Goal: Task Accomplishment & Management: Use online tool/utility

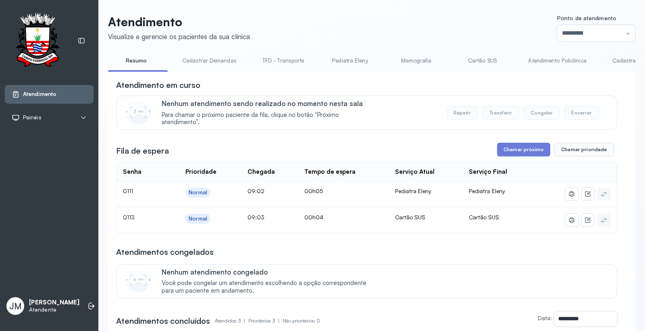
click at [475, 58] on link "Cartão SUS" at bounding box center [482, 60] width 56 height 13
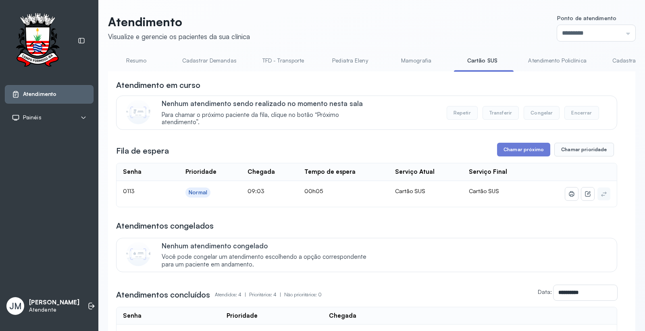
click at [517, 142] on div "**********" at bounding box center [366, 248] width 501 height 339
click at [516, 147] on button "Chamar próximo" at bounding box center [523, 150] width 53 height 14
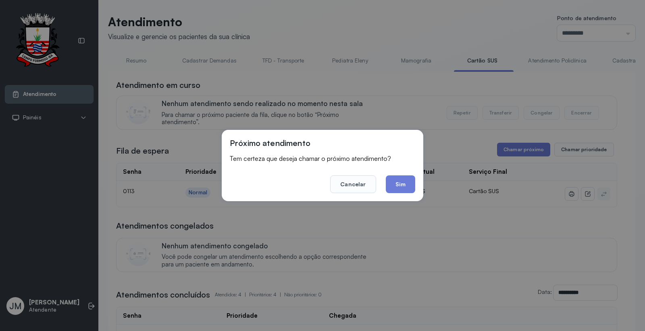
drag, startPoint x: 394, startPoint y: 182, endPoint x: 405, endPoint y: 175, distance: 13.0
click at [394, 182] on button "Sim" at bounding box center [400, 184] width 29 height 18
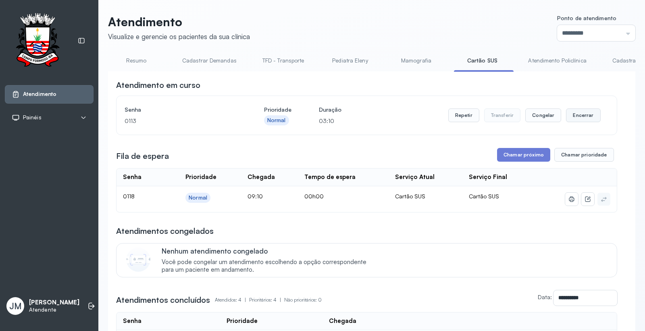
click at [586, 117] on button "Encerrar" at bounding box center [583, 115] width 34 height 14
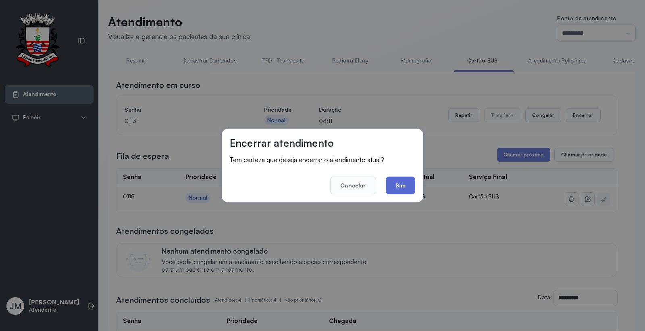
click at [394, 186] on button "Sim" at bounding box center [400, 186] width 29 height 18
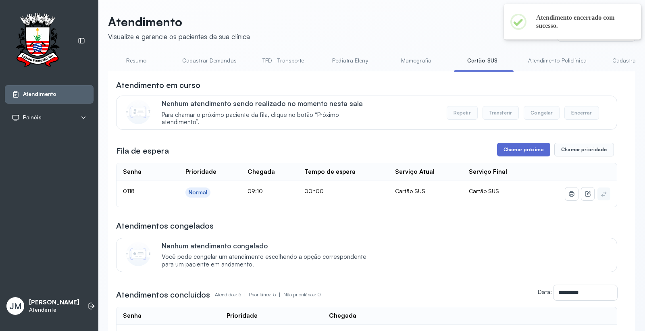
click at [518, 151] on button "Chamar próximo" at bounding box center [523, 150] width 53 height 14
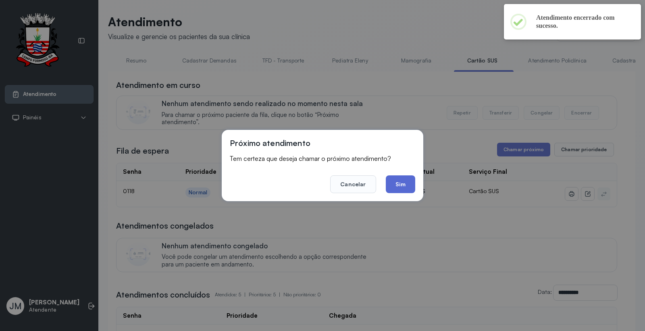
click at [401, 182] on button "Sim" at bounding box center [400, 184] width 29 height 18
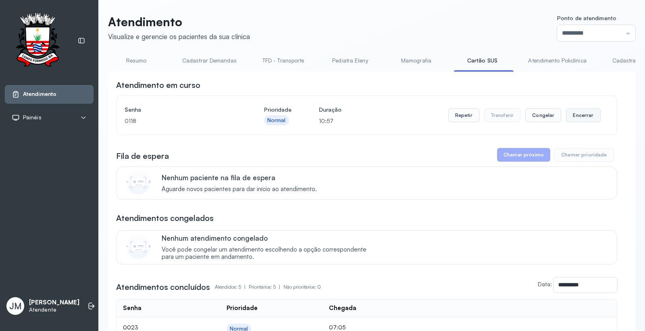
click at [580, 115] on button "Encerrar" at bounding box center [583, 115] width 34 height 14
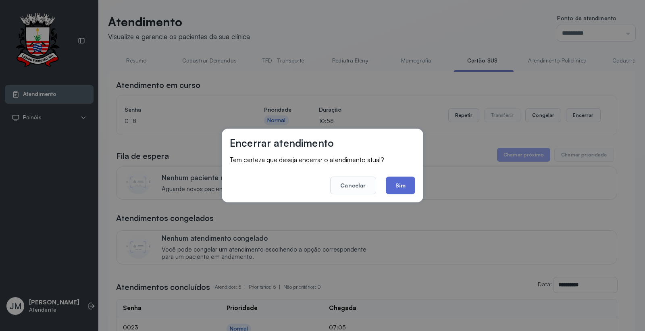
click at [403, 188] on button "Sim" at bounding box center [400, 186] width 29 height 18
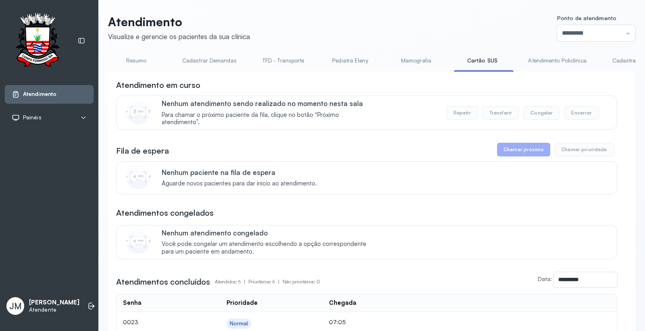
click at [134, 60] on link "Resumo" at bounding box center [136, 60] width 56 height 13
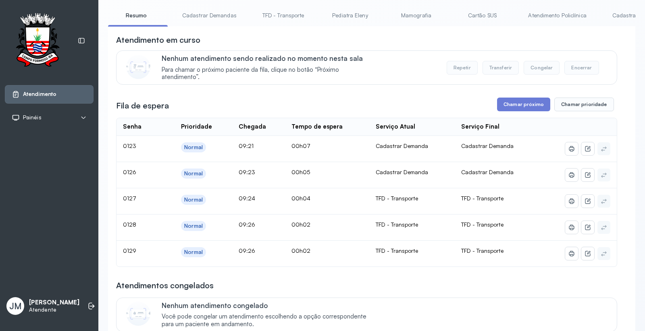
scroll to position [45, 0]
click at [512, 102] on button "Chamar próximo" at bounding box center [523, 105] width 53 height 14
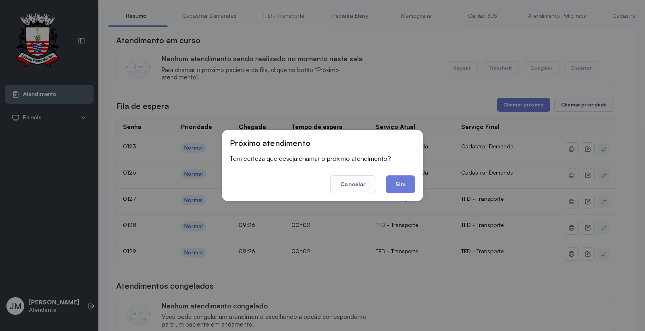
drag, startPoint x: 398, startPoint y: 185, endPoint x: 416, endPoint y: 176, distance: 19.6
click at [398, 184] on button "Sim" at bounding box center [400, 184] width 29 height 18
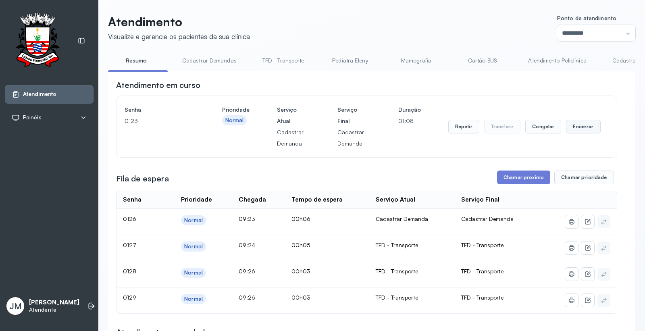
click at [566, 131] on button "Encerrar" at bounding box center [583, 127] width 34 height 14
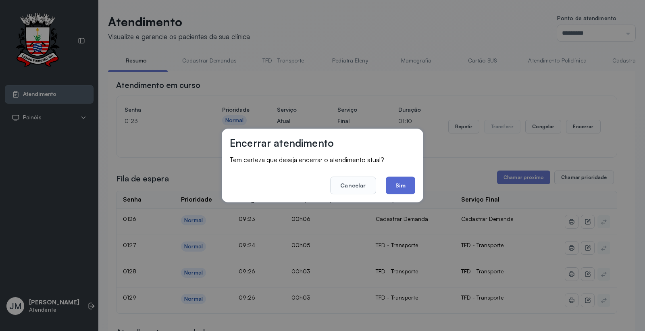
click at [397, 189] on button "Sim" at bounding box center [400, 186] width 29 height 18
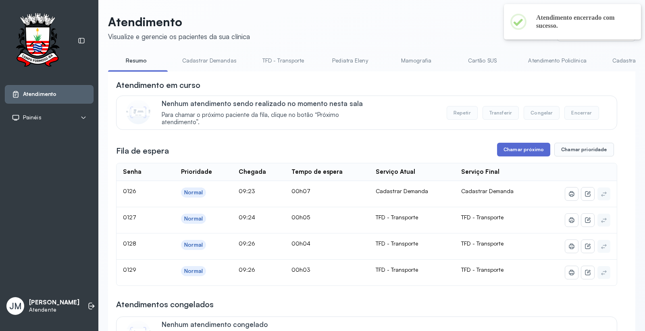
click at [516, 147] on button "Chamar próximo" at bounding box center [523, 150] width 53 height 14
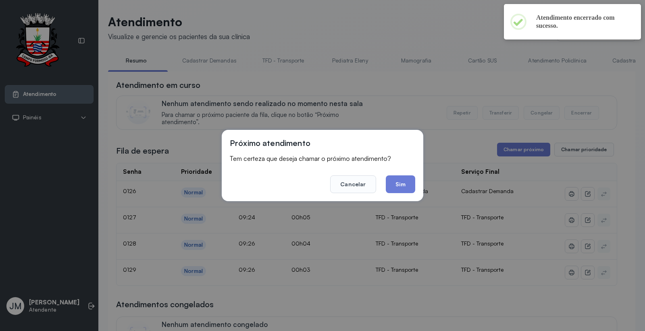
click at [407, 189] on button "Sim" at bounding box center [400, 184] width 29 height 18
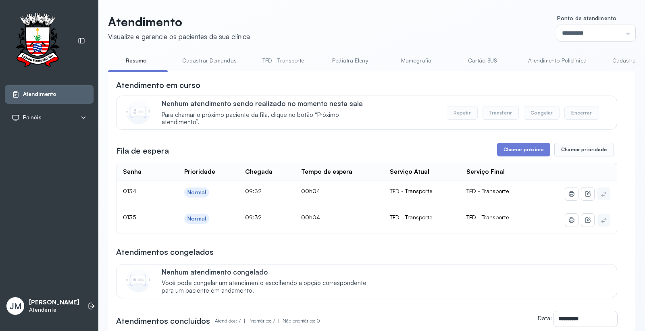
click at [474, 59] on link "Cartão SUS" at bounding box center [482, 60] width 56 height 13
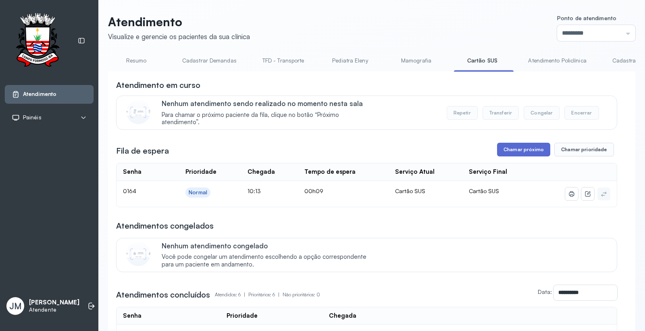
click at [499, 150] on button "Chamar próximo" at bounding box center [523, 150] width 53 height 14
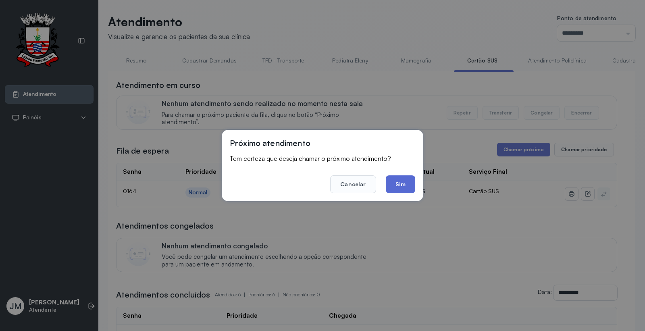
click at [404, 184] on button "Sim" at bounding box center [400, 184] width 29 height 18
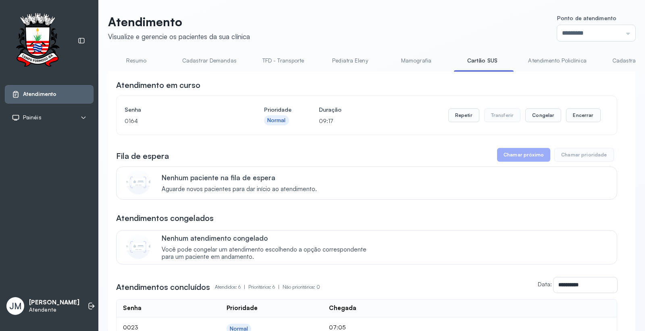
click at [132, 62] on link "Resumo" at bounding box center [136, 60] width 56 height 13
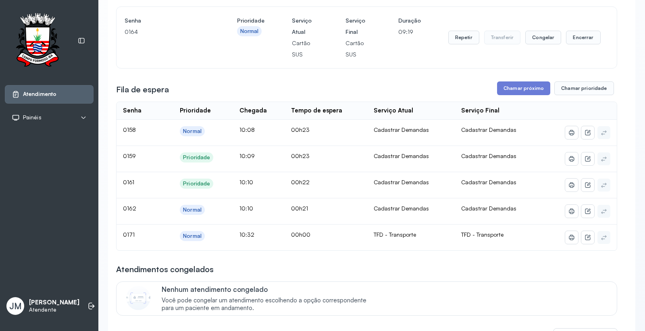
scroll to position [89, 0]
click at [526, 89] on button "Chamar próximo" at bounding box center [523, 88] width 53 height 14
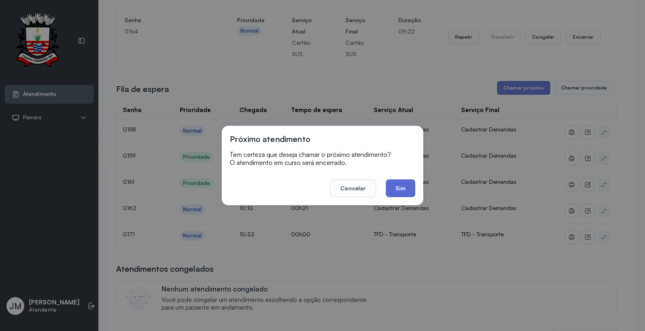
click at [402, 191] on button "Sim" at bounding box center [400, 188] width 29 height 18
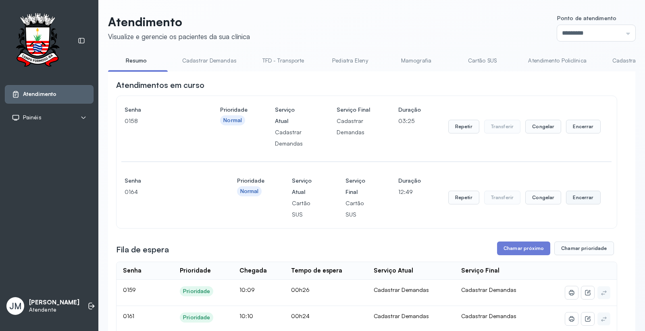
click at [571, 202] on button "Encerrar" at bounding box center [583, 198] width 34 height 14
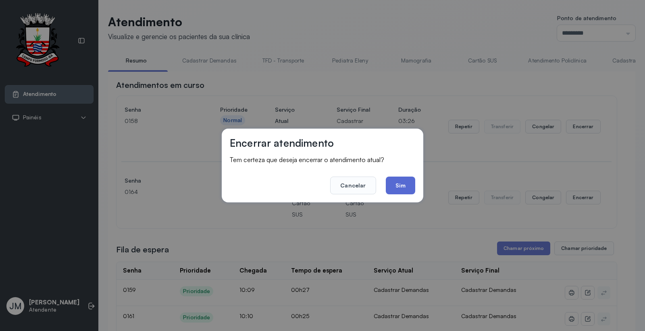
click at [401, 184] on button "Sim" at bounding box center [400, 186] width 29 height 18
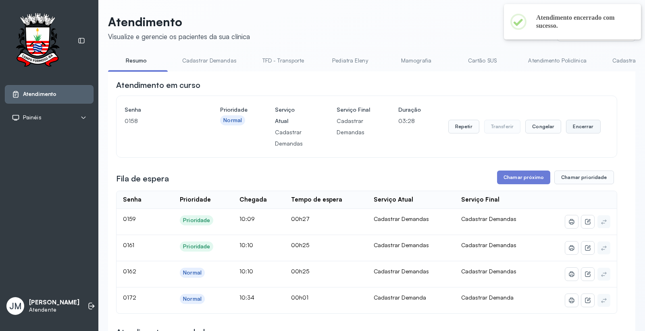
click at [567, 125] on button "Encerrar" at bounding box center [583, 127] width 34 height 14
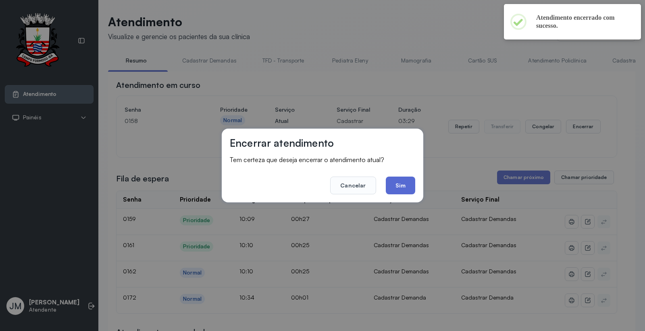
click at [405, 187] on button "Sim" at bounding box center [400, 186] width 29 height 18
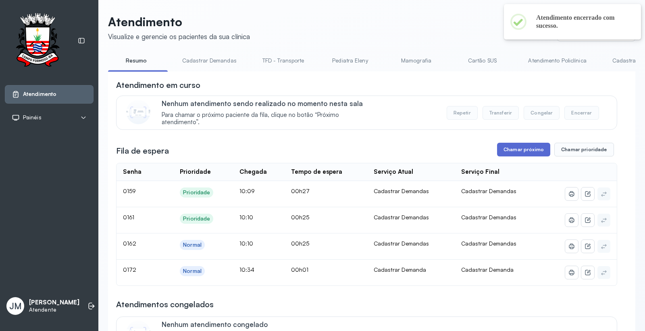
click at [525, 150] on button "Chamar próximo" at bounding box center [523, 150] width 53 height 14
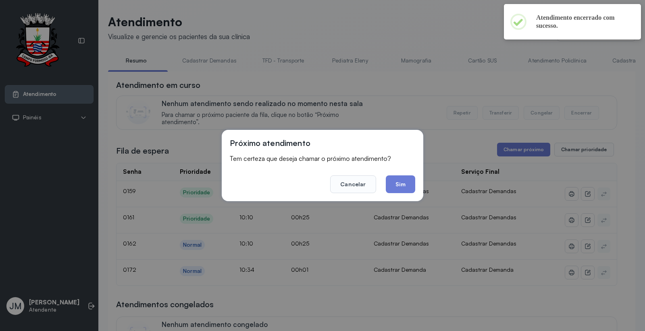
click at [413, 185] on button "Sim" at bounding box center [400, 184] width 29 height 18
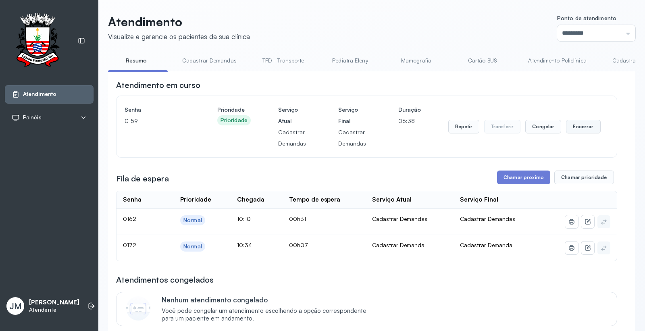
click at [578, 130] on button "Encerrar" at bounding box center [583, 127] width 34 height 14
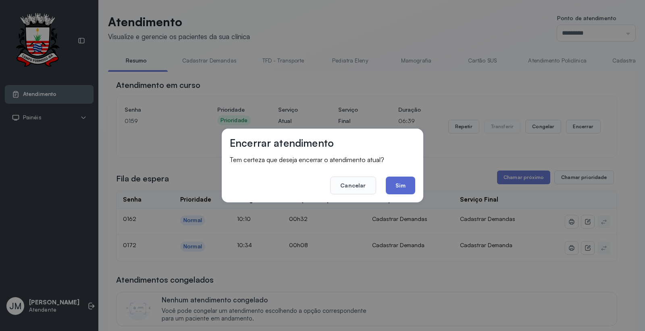
click at [398, 183] on button "Sim" at bounding box center [400, 186] width 29 height 18
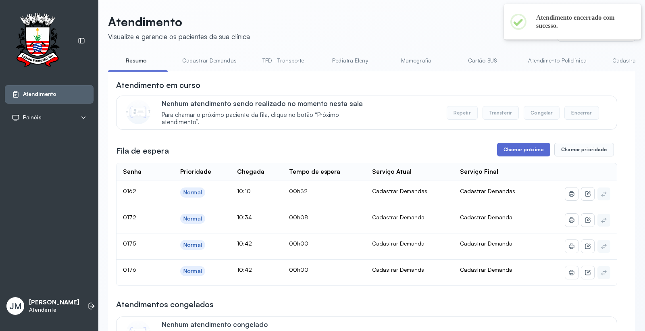
click at [512, 152] on button "Chamar próximo" at bounding box center [523, 150] width 53 height 14
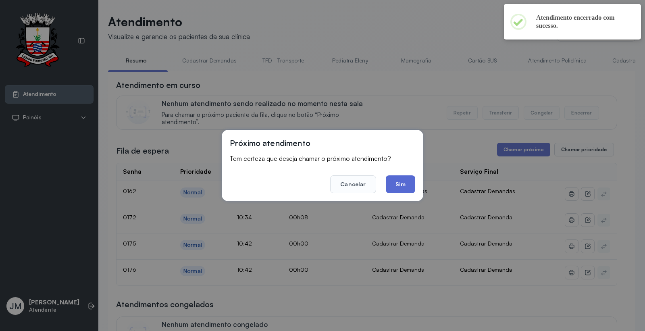
click at [404, 187] on button "Sim" at bounding box center [400, 184] width 29 height 18
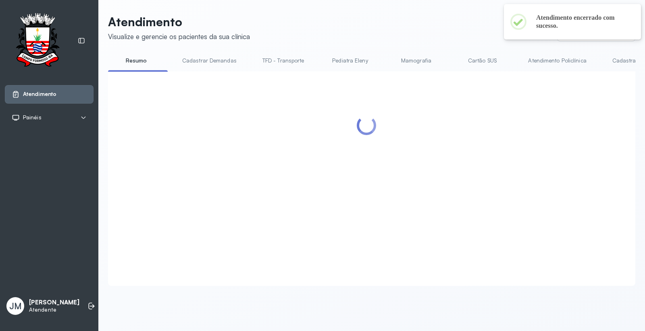
click at [489, 62] on link "Cartão SUS" at bounding box center [482, 60] width 56 height 13
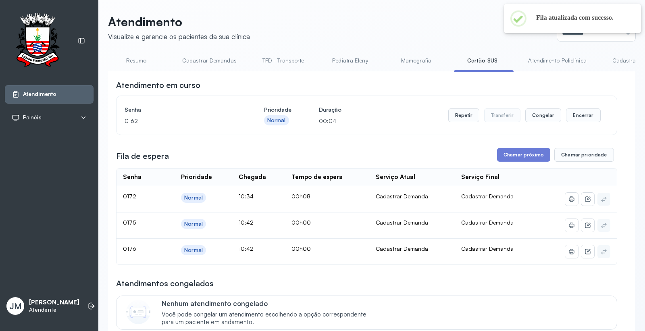
click at [413, 61] on link "Mamografia" at bounding box center [416, 60] width 56 height 13
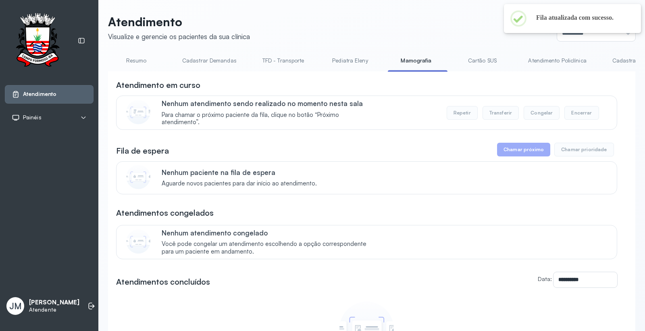
click at [475, 59] on link "Cartão SUS" at bounding box center [482, 60] width 56 height 13
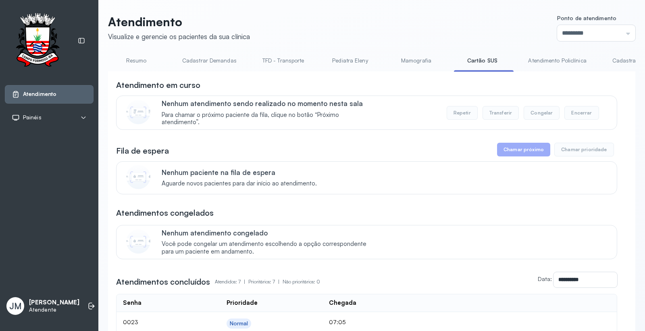
click at [127, 60] on link "Resumo" at bounding box center [136, 60] width 56 height 13
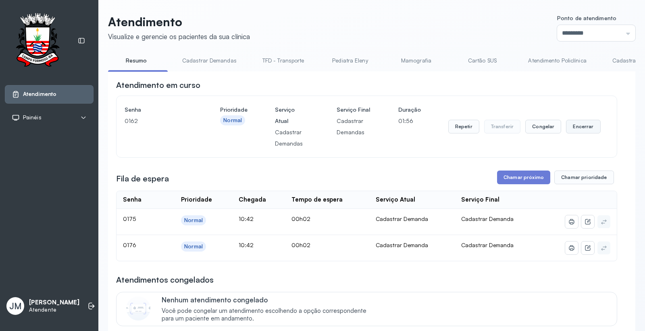
click at [574, 130] on button "Encerrar" at bounding box center [583, 127] width 34 height 14
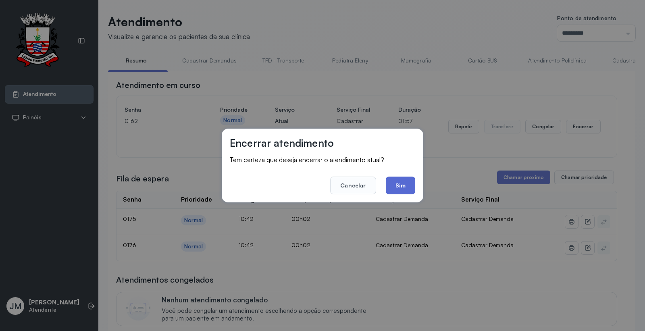
click at [404, 188] on button "Sim" at bounding box center [400, 186] width 29 height 18
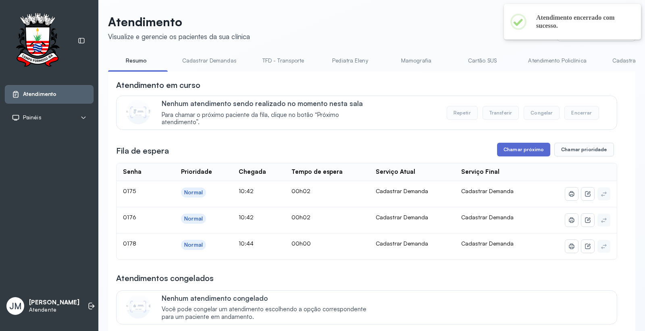
click at [516, 150] on button "Chamar próximo" at bounding box center [523, 150] width 53 height 14
click at [524, 150] on button "Chamar próximo" at bounding box center [523, 150] width 53 height 14
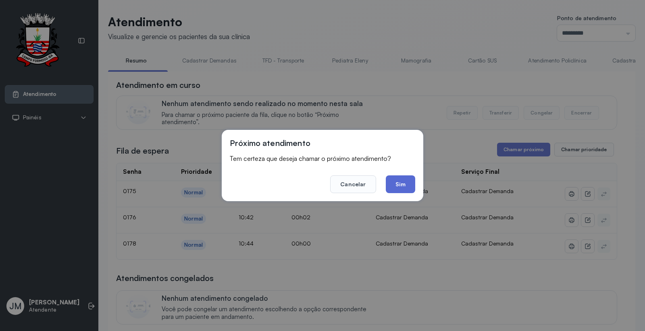
click at [395, 188] on button "Sim" at bounding box center [400, 184] width 29 height 18
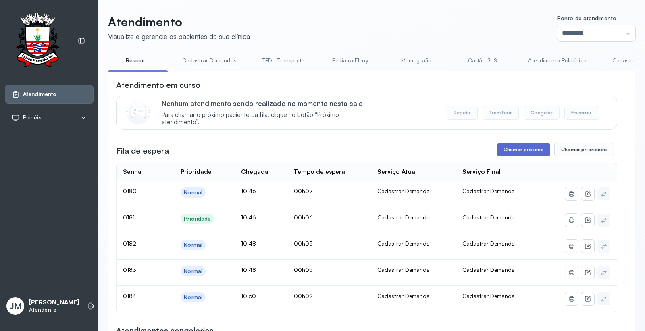
click at [512, 150] on button "Chamar próximo" at bounding box center [523, 150] width 53 height 14
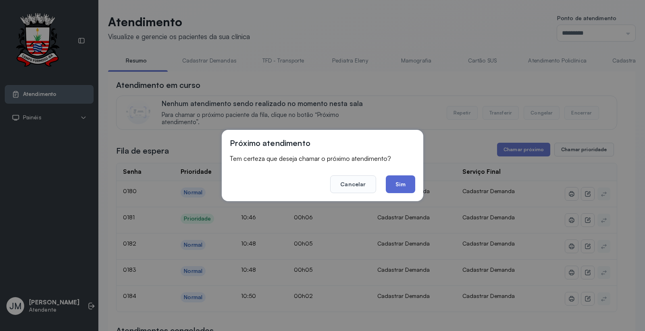
click at [406, 186] on button "Sim" at bounding box center [400, 184] width 29 height 18
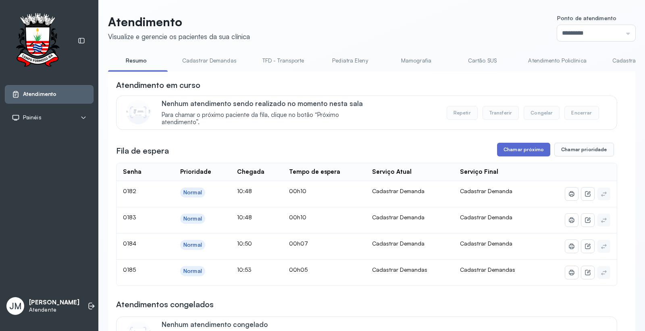
click at [520, 148] on button "Chamar próximo" at bounding box center [523, 150] width 53 height 14
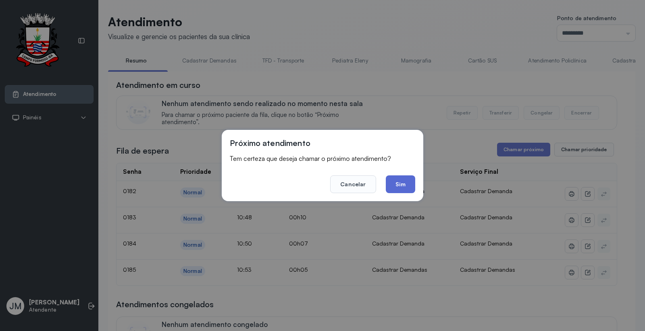
click at [410, 183] on button "Sim" at bounding box center [400, 184] width 29 height 18
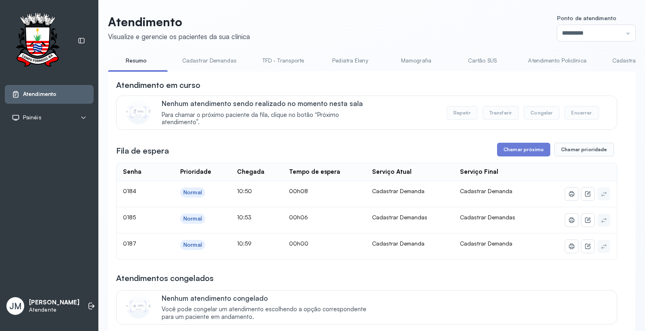
click at [273, 58] on link "TFD - Transporte" at bounding box center [283, 60] width 58 height 13
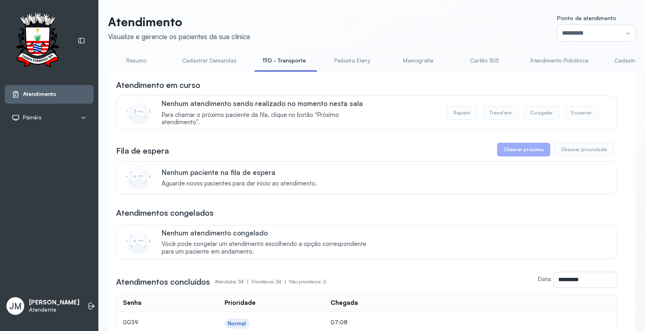
click at [273, 58] on link "TFD - Transporte" at bounding box center [284, 60] width 60 height 13
click at [190, 58] on link "Cadastrar Demandas" at bounding box center [209, 60] width 71 height 13
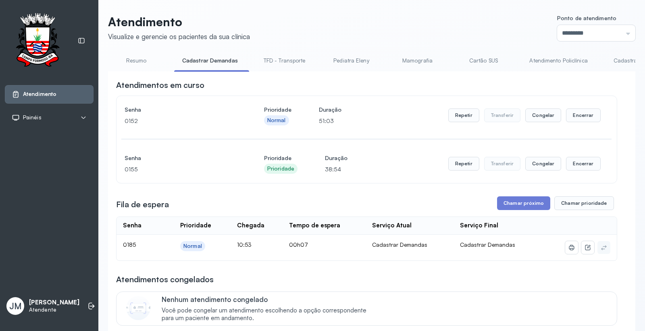
click at [275, 58] on link "TFD - Transporte" at bounding box center [285, 60] width 58 height 13
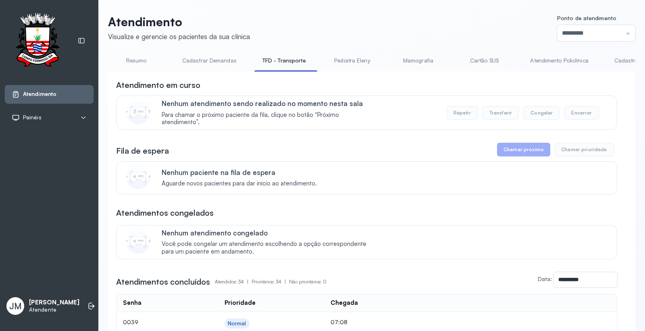
click at [138, 56] on link "Resumo" at bounding box center [136, 60] width 56 height 13
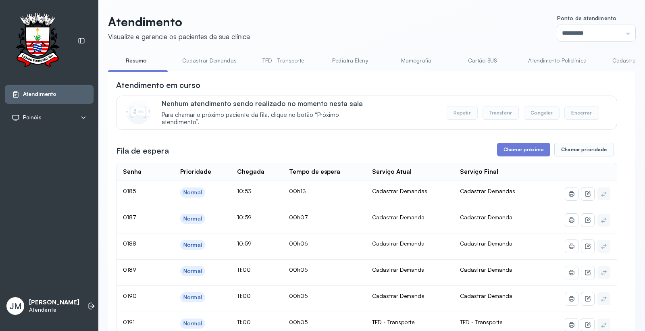
click at [275, 57] on link "TFD - Transporte" at bounding box center [283, 60] width 58 height 13
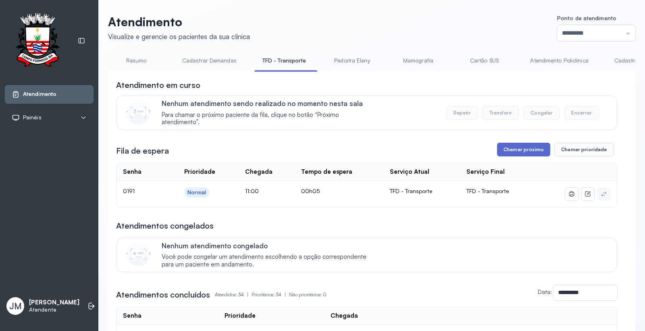
click at [520, 148] on button "Chamar próximo" at bounding box center [523, 150] width 53 height 14
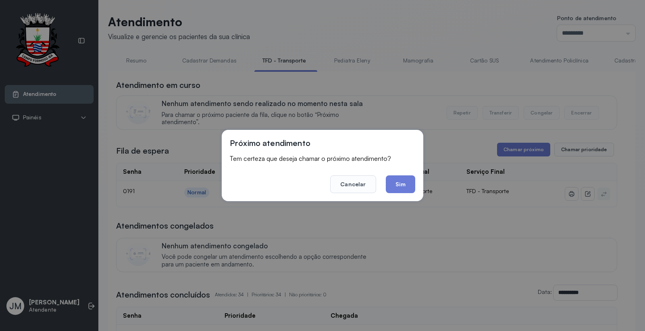
drag, startPoint x: 402, startPoint y: 183, endPoint x: 422, endPoint y: 173, distance: 22.5
click at [403, 183] on button "Sim" at bounding box center [400, 184] width 29 height 18
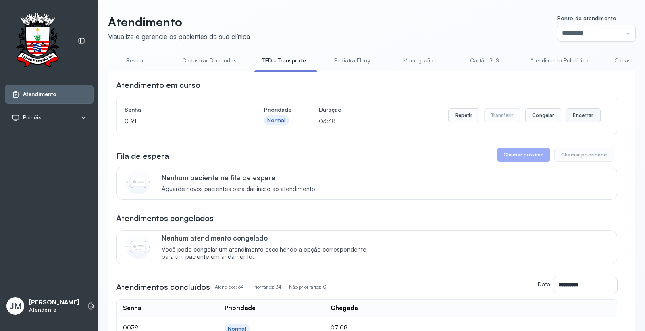
click at [578, 114] on button "Encerrar" at bounding box center [583, 115] width 34 height 14
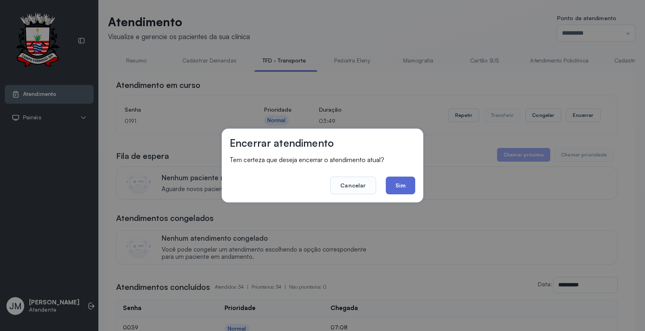
click at [387, 180] on button "Sim" at bounding box center [400, 186] width 29 height 18
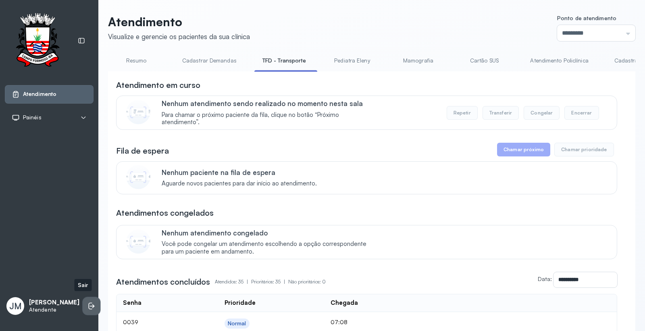
click at [83, 308] on li at bounding box center [92, 306] width 18 height 18
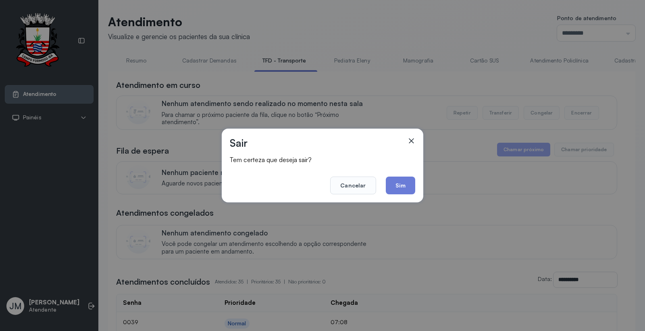
drag, startPoint x: 360, startPoint y: 183, endPoint x: 384, endPoint y: 188, distance: 24.7
click at [361, 183] on button "Cancelar" at bounding box center [353, 186] width 46 height 18
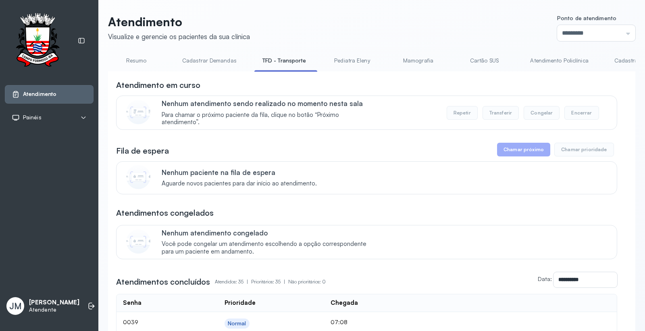
click at [137, 57] on link "Resumo" at bounding box center [136, 60] width 56 height 13
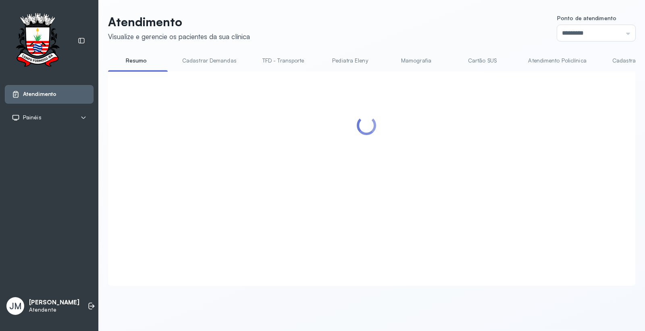
click at [281, 58] on link "TFD - Transporte" at bounding box center [283, 60] width 58 height 13
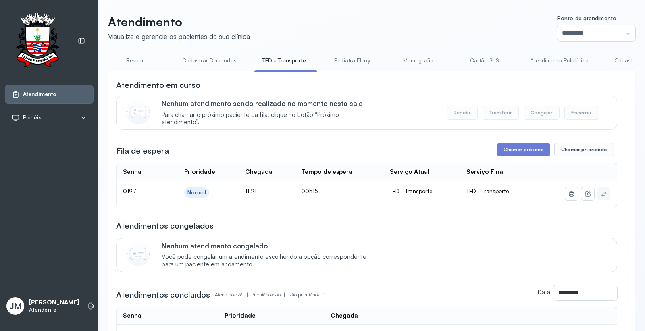
click at [481, 58] on link "Cartão SUS" at bounding box center [484, 60] width 56 height 13
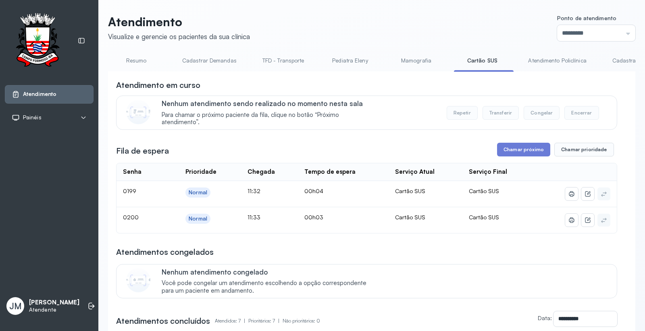
click at [285, 60] on link "TFD - Transporte" at bounding box center [283, 60] width 58 height 13
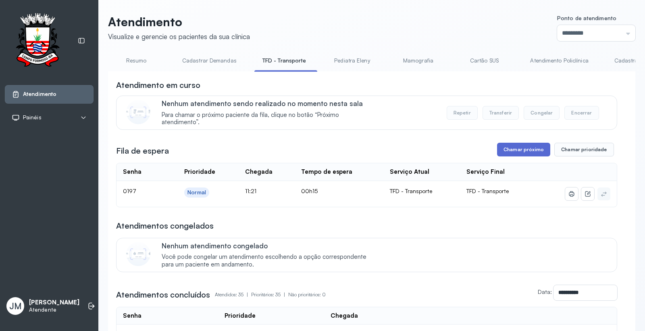
click at [515, 150] on button "Chamar próximo" at bounding box center [523, 150] width 53 height 14
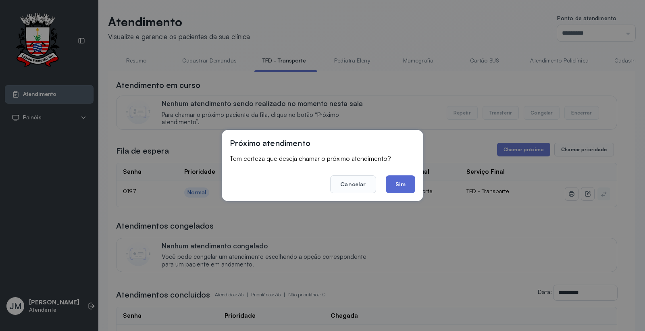
click at [402, 183] on button "Sim" at bounding box center [400, 184] width 29 height 18
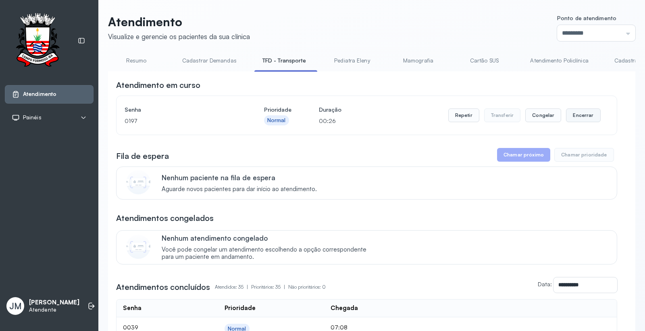
click at [578, 119] on button "Encerrar" at bounding box center [583, 115] width 34 height 14
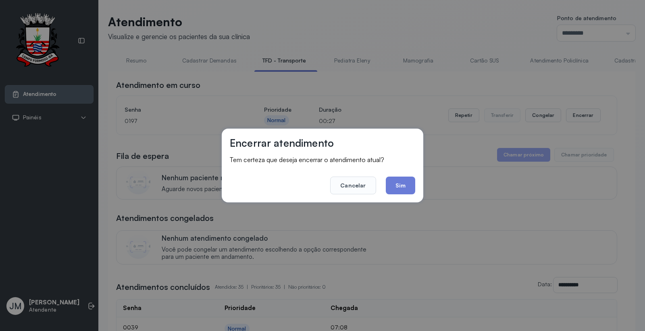
drag, startPoint x: 391, startPoint y: 187, endPoint x: 432, endPoint y: 160, distance: 49.0
click at [395, 186] on button "Sim" at bounding box center [400, 186] width 29 height 18
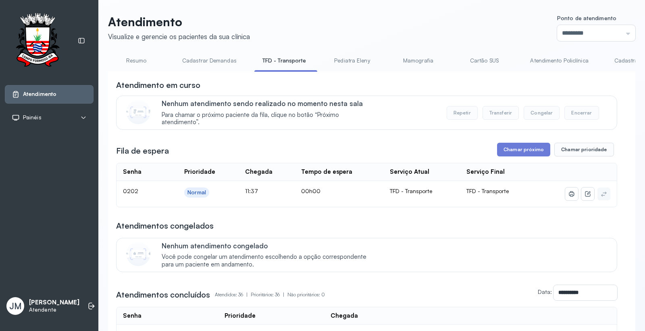
click at [474, 60] on link "Cartão SUS" at bounding box center [484, 60] width 56 height 13
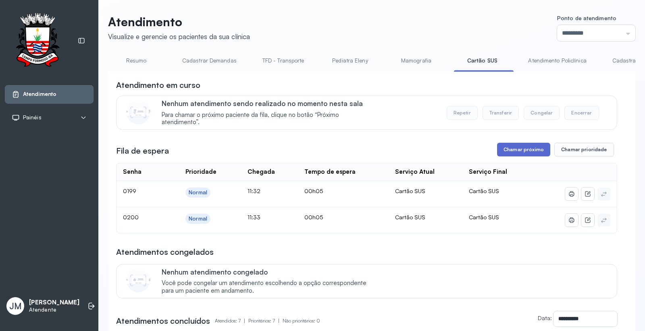
click at [518, 144] on button "Chamar próximo" at bounding box center [523, 150] width 53 height 14
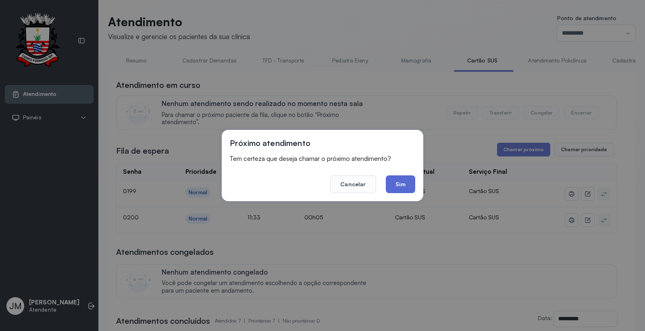
click at [407, 179] on button "Sim" at bounding box center [400, 184] width 29 height 18
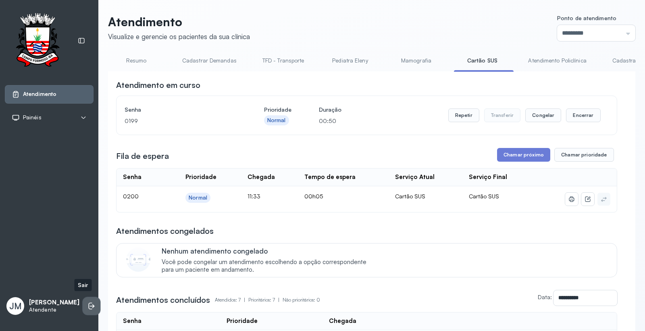
click at [87, 302] on icon at bounding box center [91, 306] width 8 height 8
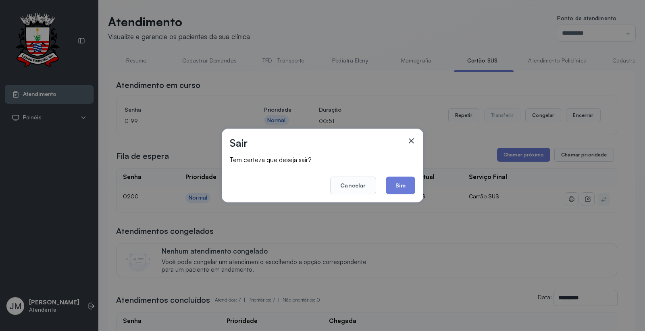
click at [400, 179] on button "Sim" at bounding box center [400, 186] width 29 height 18
